Goal: Unclear

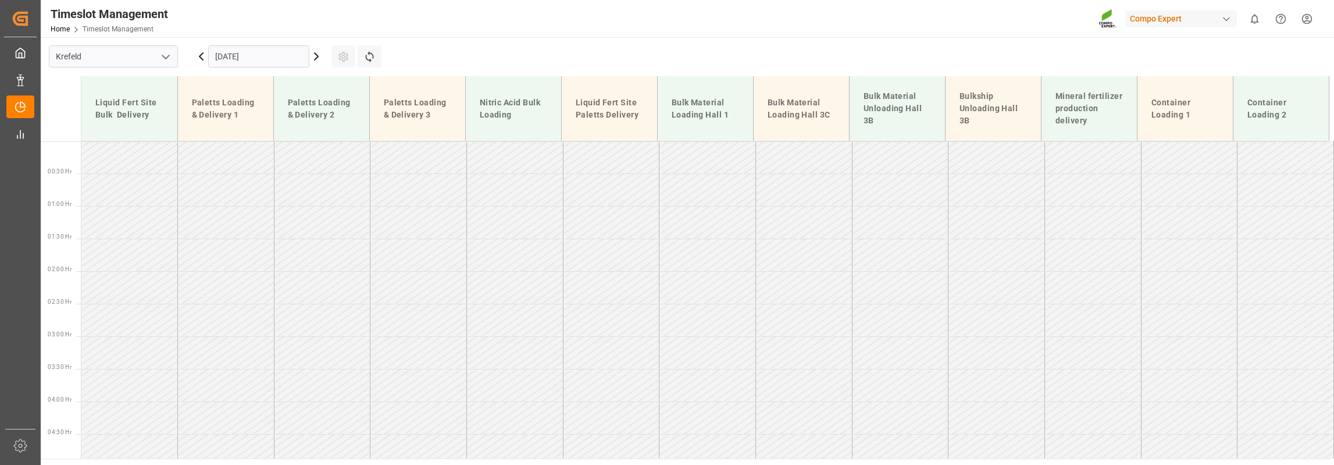
scroll to position [312, 0]
